Goal: Task Accomplishment & Management: Manage account settings

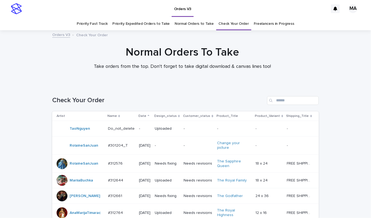
scroll to position [471, 0]
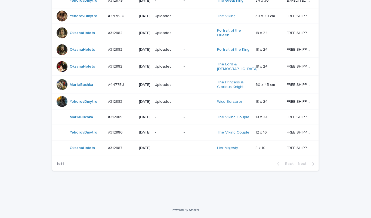
drag, startPoint x: 208, startPoint y: 205, endPoint x: 188, endPoint y: 208, distance: 20.3
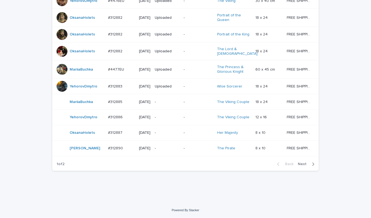
scroll to position [507, 0]
click at [168, 149] on div "-" at bounding box center [167, 148] width 24 height 9
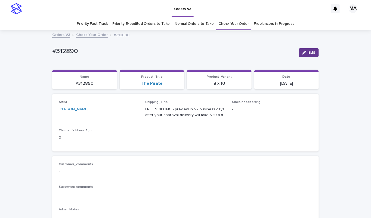
click at [308, 52] on span "Edit" at bounding box center [311, 53] width 7 height 4
click at [126, 112] on icon at bounding box center [128, 111] width 5 height 5
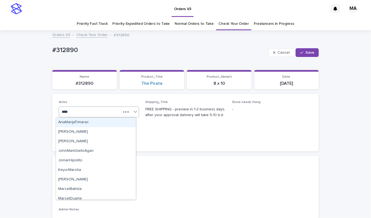
type input "*****"
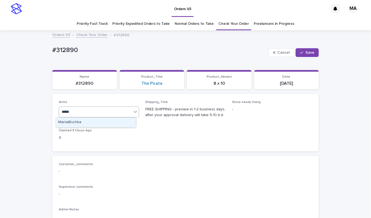
click at [97, 125] on div "MariiaBuchka" at bounding box center [96, 122] width 80 height 10
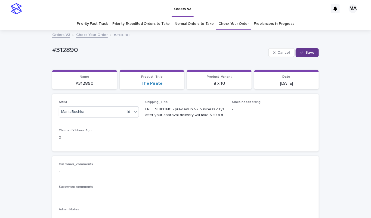
click at [311, 54] on span "Save" at bounding box center [309, 53] width 9 height 4
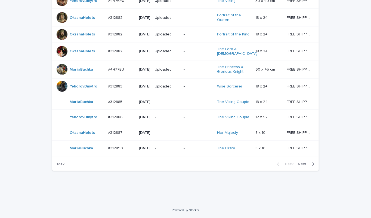
scroll to position [493, 0]
click at [300, 166] on span "Next" at bounding box center [304, 164] width 12 height 4
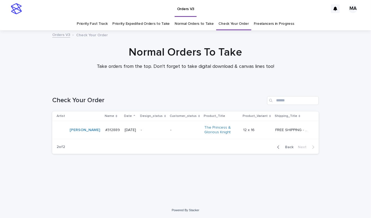
click at [157, 134] on td "-" at bounding box center [153, 130] width 29 height 18
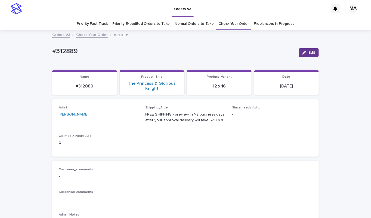
click at [308, 54] on span "Edit" at bounding box center [311, 53] width 7 height 4
click at [126, 116] on icon at bounding box center [128, 116] width 5 height 5
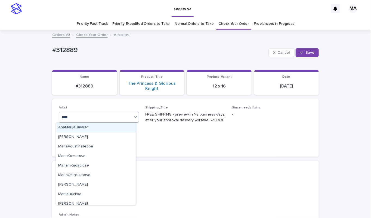
type input "*****"
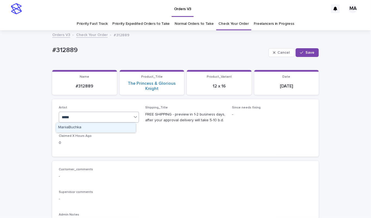
click at [110, 127] on div "MariiaBuchka" at bounding box center [96, 128] width 80 height 10
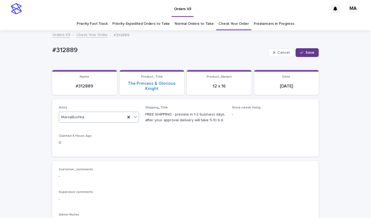
click at [307, 48] on button "Save" at bounding box center [307, 52] width 23 height 9
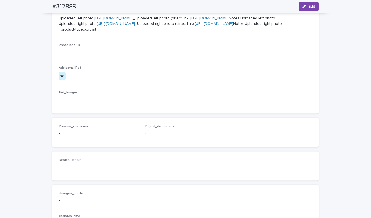
scroll to position [22, 0]
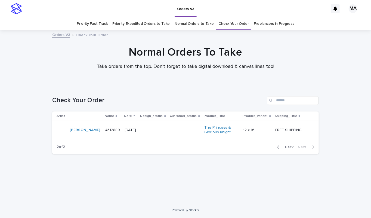
click at [289, 144] on button "Back" at bounding box center [284, 146] width 23 height 5
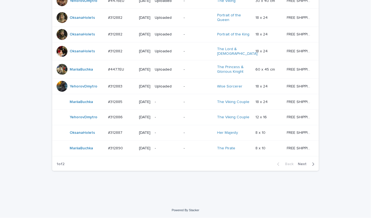
scroll to position [507, 0]
click at [171, 146] on p "-" at bounding box center [167, 148] width 24 height 5
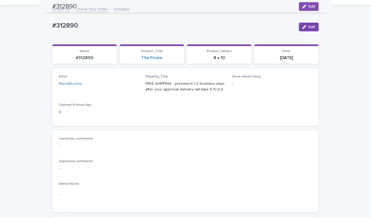
scroll to position [17, 0]
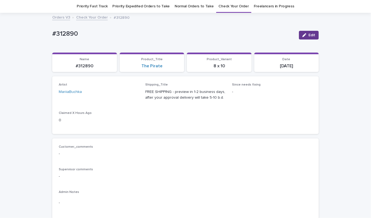
click at [308, 35] on span "Edit" at bounding box center [311, 35] width 7 height 4
click at [127, 93] on icon at bounding box center [128, 94] width 2 height 3
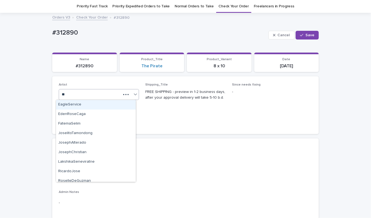
type input "***"
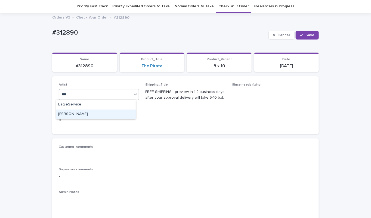
click at [113, 112] on div "YuliyaSergeeva" at bounding box center [96, 114] width 80 height 10
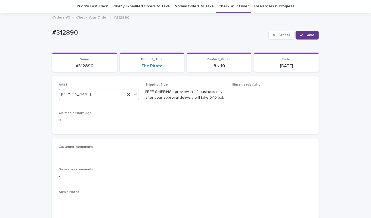
click at [302, 36] on div "button" at bounding box center [302, 35] width 5 height 4
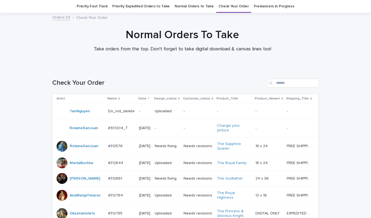
scroll to position [493, 0]
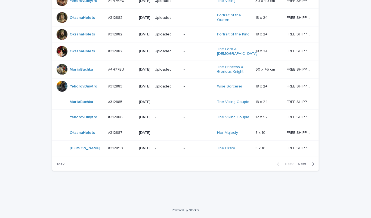
click at [300, 166] on span "Next" at bounding box center [304, 164] width 12 height 4
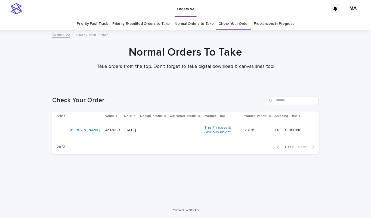
click at [345, 67] on div "Normal Orders To Take Take orders from the top. Don't forget to take digital do…" at bounding box center [185, 60] width 371 height 29
click at [323, 66] on div "Normal Orders To Take Take orders from the top. Don't forget to take digital do…" at bounding box center [185, 60] width 371 height 29
click at [157, 130] on p "-" at bounding box center [153, 130] width 25 height 5
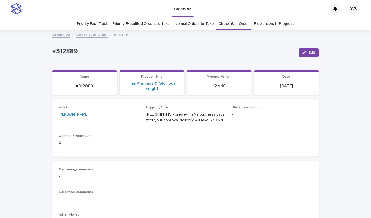
scroll to position [17, 0]
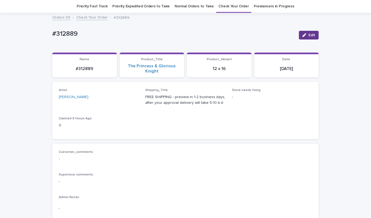
click at [311, 35] on span "Edit" at bounding box center [311, 35] width 7 height 4
click at [126, 100] on icon at bounding box center [128, 99] width 5 height 5
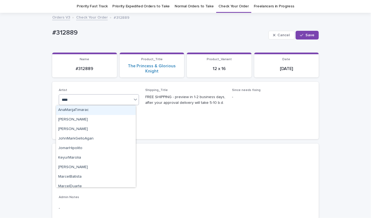
type input "*****"
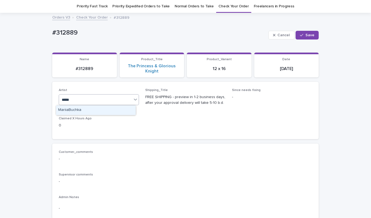
click at [101, 111] on div "MariiaBuchka" at bounding box center [96, 110] width 80 height 10
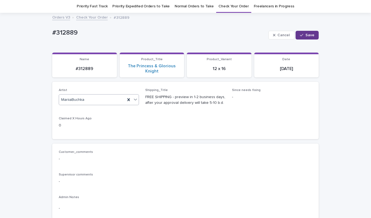
click at [305, 36] on span "Save" at bounding box center [309, 35] width 9 height 4
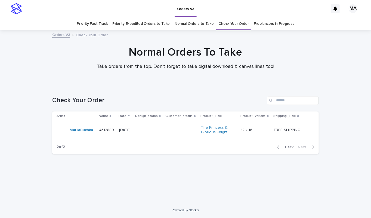
click at [130, 197] on div "Loading... Saving… Loading... Saving… Check Your Order Artist Name Date Design_…" at bounding box center [185, 143] width 371 height 117
drag, startPoint x: 122, startPoint y: 200, endPoint x: 133, endPoint y: 191, distance: 14.4
click at [122, 200] on div "Loading... Saving… Loading... Saving… Check Your Order Artist Name Date Design_…" at bounding box center [185, 143] width 371 height 117
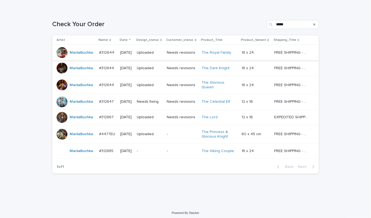
scroll to position [76, 0]
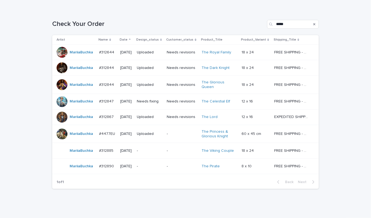
click at [151, 165] on p "-" at bounding box center [150, 166] width 26 height 5
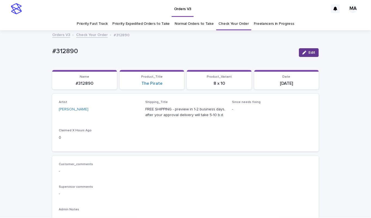
click at [308, 54] on span "Edit" at bounding box center [311, 53] width 7 height 4
click at [126, 113] on icon at bounding box center [128, 111] width 5 height 5
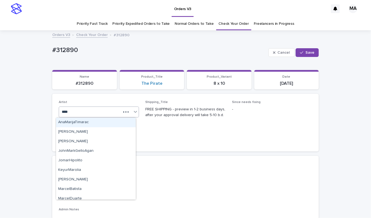
type input "*****"
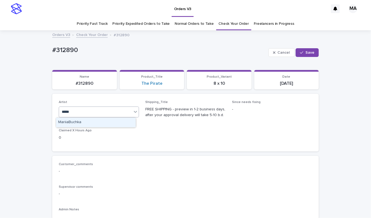
click at [103, 123] on div "MariiaBuchka" at bounding box center [96, 122] width 80 height 10
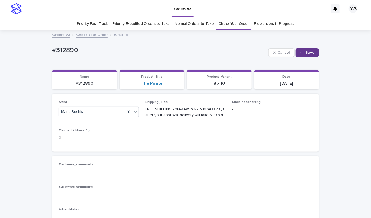
click at [308, 54] on span "Save" at bounding box center [309, 53] width 9 height 4
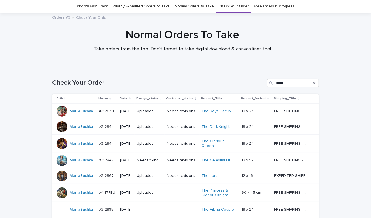
scroll to position [92, 0]
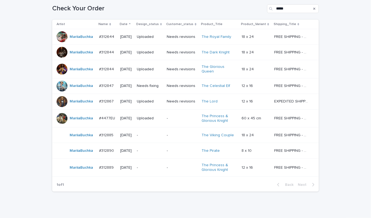
click at [344, 31] on div "Loading... Saving… Loading... Saving… Check Your Order ***** Artist Name Date D…" at bounding box center [185, 107] width 371 height 229
click at [354, 48] on div "Loading... Saving… Loading... Saving… Check Your Order ***** Artist Name Date D…" at bounding box center [185, 107] width 371 height 229
click at [17, 55] on div "Loading... Saving… Loading... Saving… Check Your Order ***** Artist Name Date D…" at bounding box center [185, 107] width 371 height 229
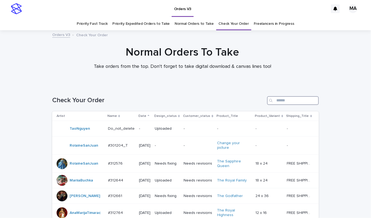
click at [282, 99] on input "Search" at bounding box center [293, 100] width 52 height 9
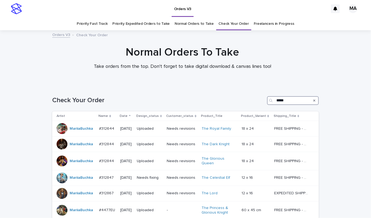
scroll to position [92, 0]
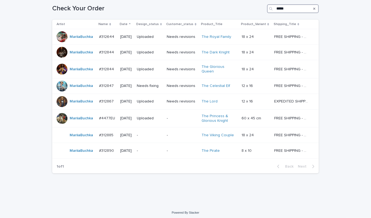
drag, startPoint x: 287, startPoint y: 10, endPoint x: 262, endPoint y: 7, distance: 24.3
click at [262, 7] on div "Check Your Order *****" at bounding box center [185, 8] width 267 height 9
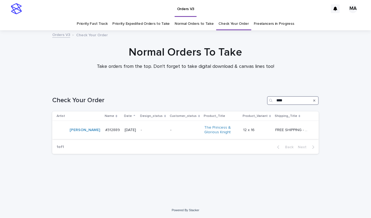
type input "****"
click at [156, 134] on div "-" at bounding box center [153, 129] width 25 height 9
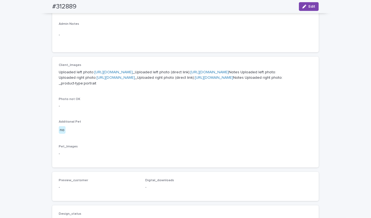
scroll to position [190, 0]
click at [133, 72] on link "https://cdn.shopify.com-uploadkit.app/s/files/1/0033/4807/0511/files/download.h…" at bounding box center [113, 72] width 38 height 4
click at [135, 80] on link "https://cdn.shopify.com-uploadkit.app/s/files/1/0033/4807/0511/files/download.h…" at bounding box center [116, 78] width 38 height 4
